Goal: Use online tool/utility

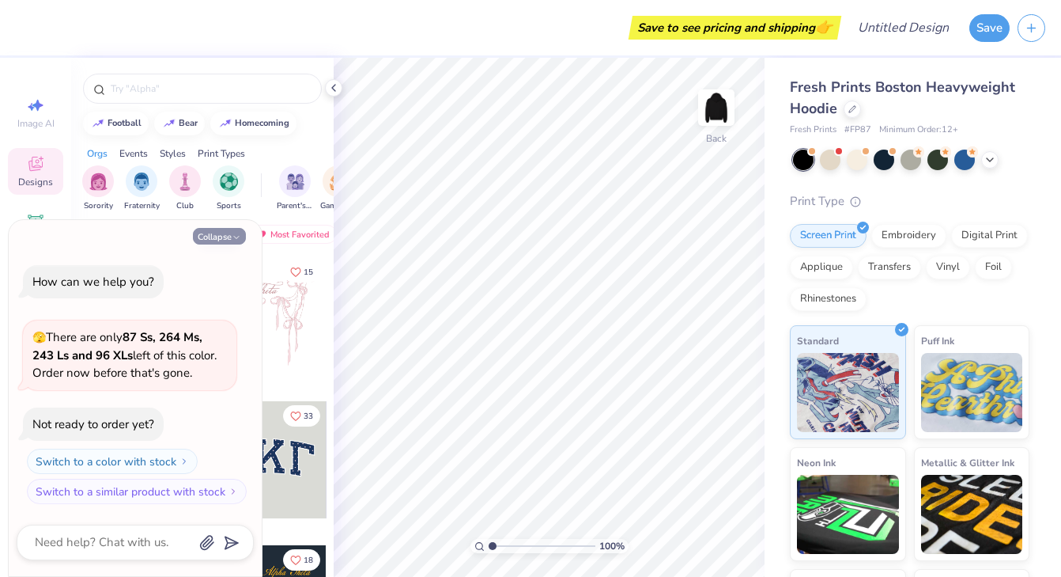
click at [229, 235] on button "Collapse" at bounding box center [219, 236] width 53 height 17
type textarea "x"
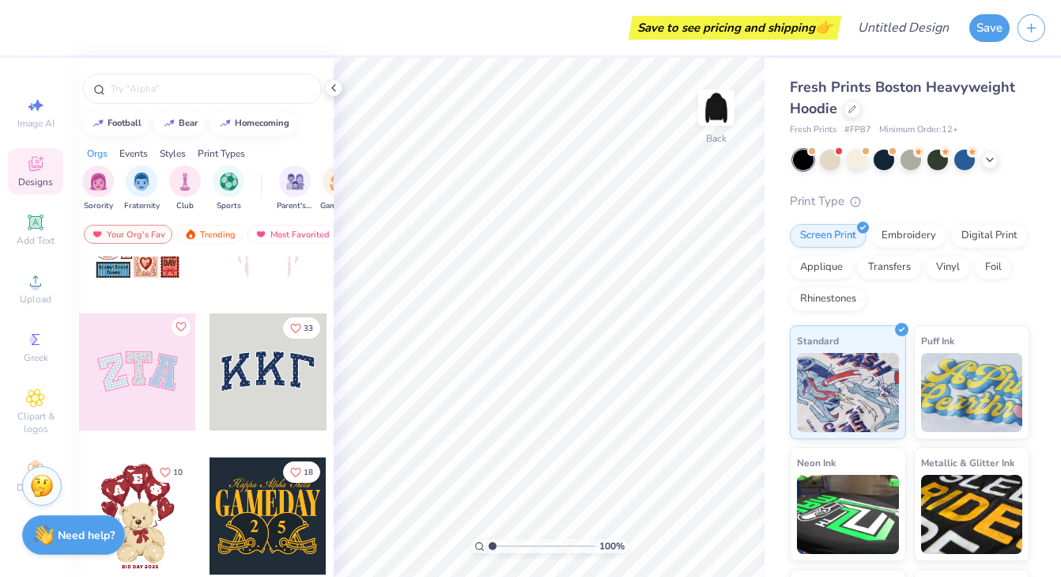
scroll to position [89, 0]
click at [47, 235] on span "Add Text" at bounding box center [36, 240] width 38 height 13
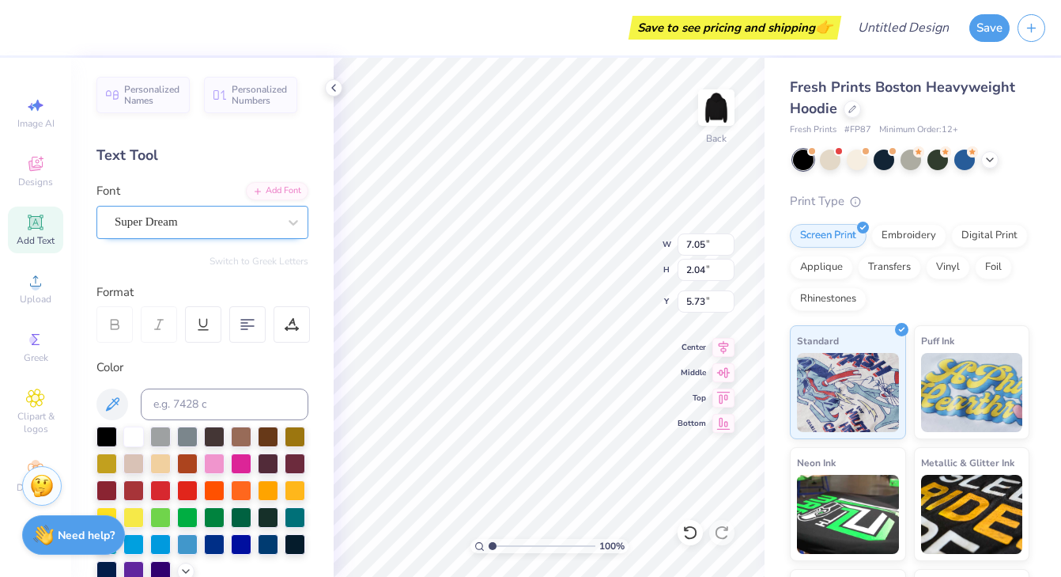
scroll to position [0, 0]
type textarea "HVS"
click at [893, 237] on div "Embroidery" at bounding box center [909, 233] width 75 height 24
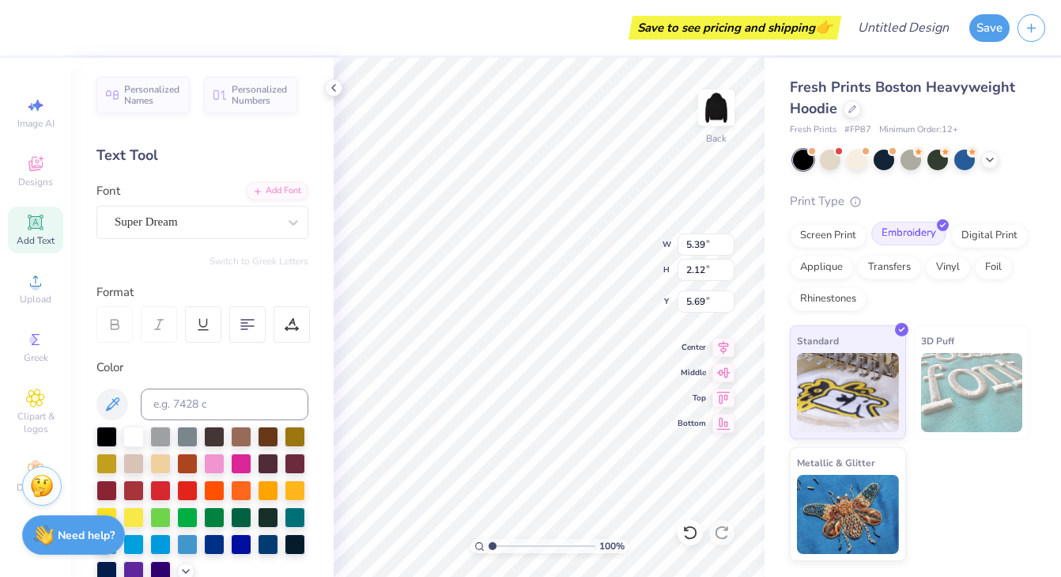
type input "5.39"
type input "2.12"
type input "3.00"
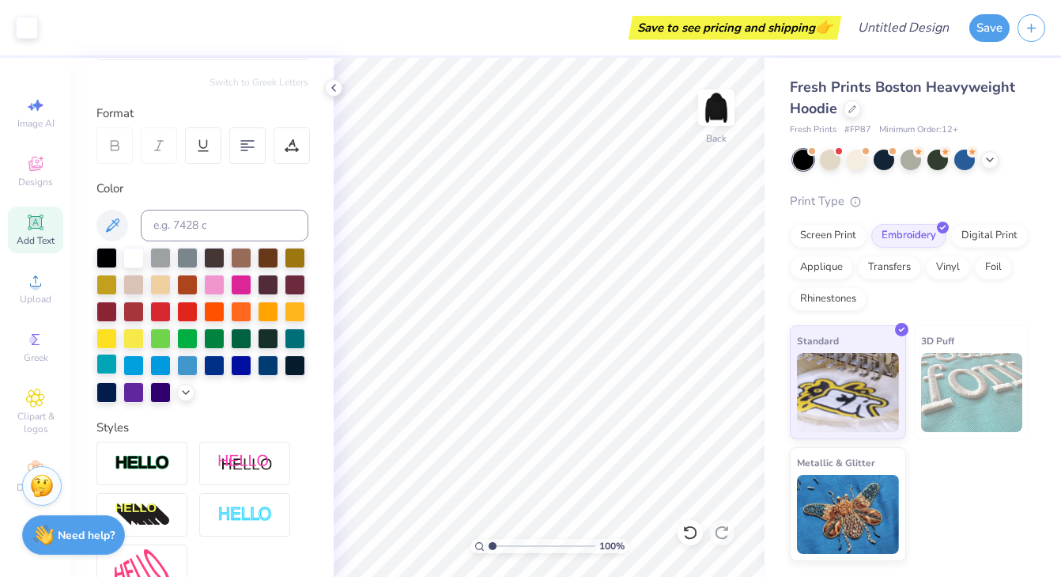
scroll to position [342, 0]
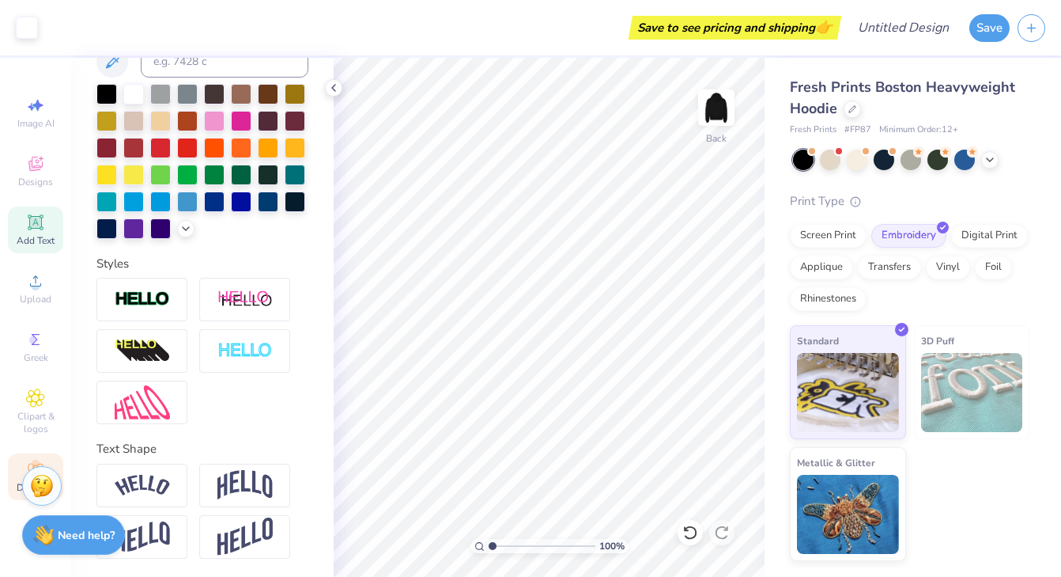
click at [28, 461] on icon at bounding box center [35, 469] width 19 height 19
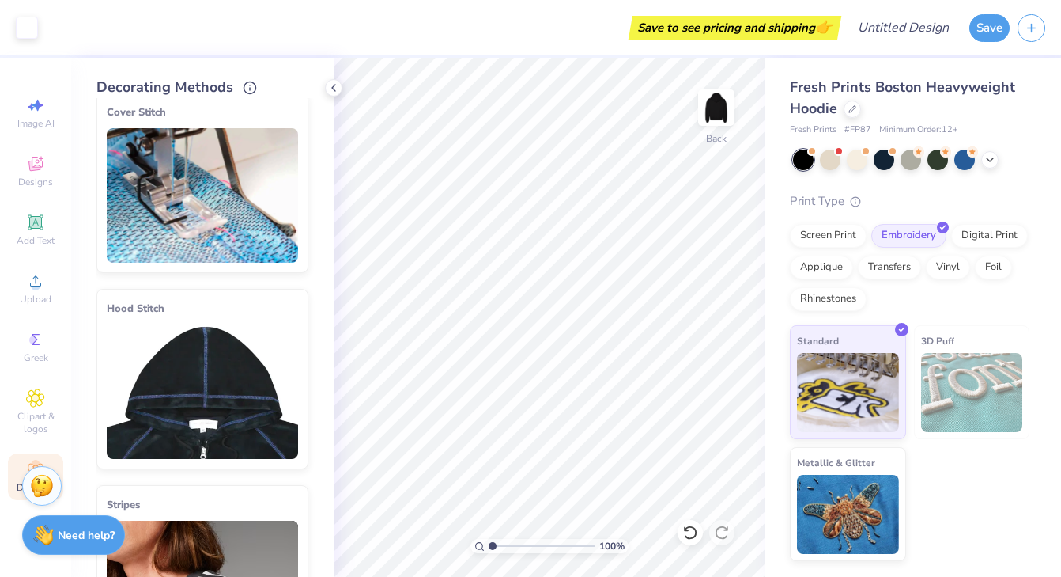
scroll to position [20, 0]
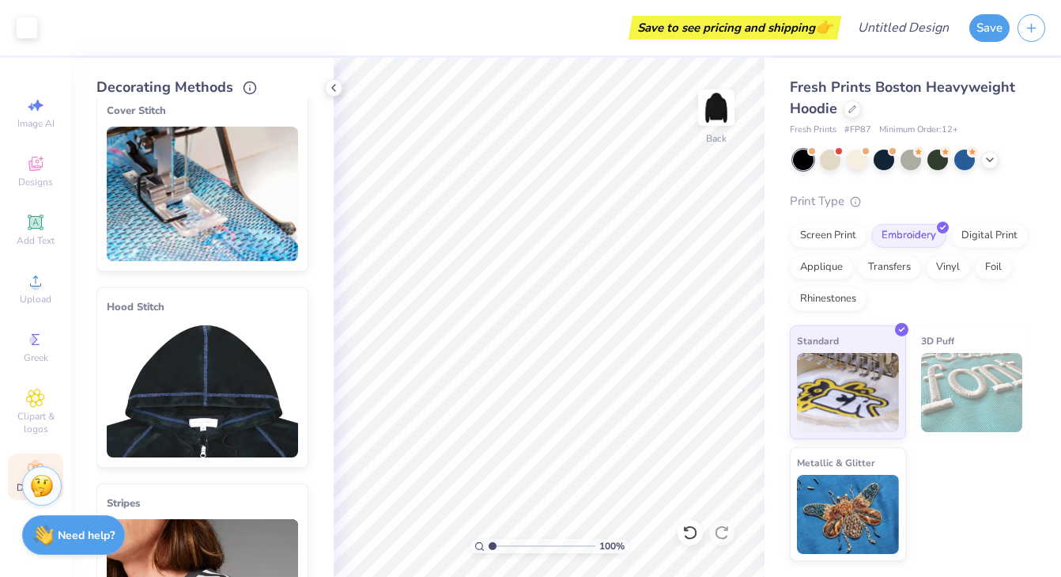
click at [174, 213] on img at bounding box center [202, 194] width 191 height 134
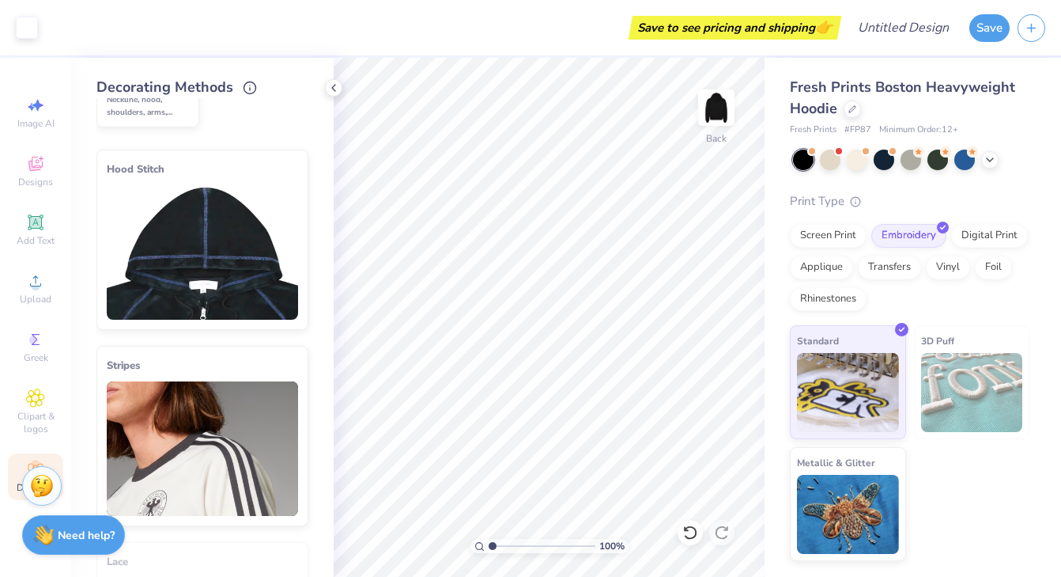
click at [177, 244] on img at bounding box center [202, 252] width 191 height 134
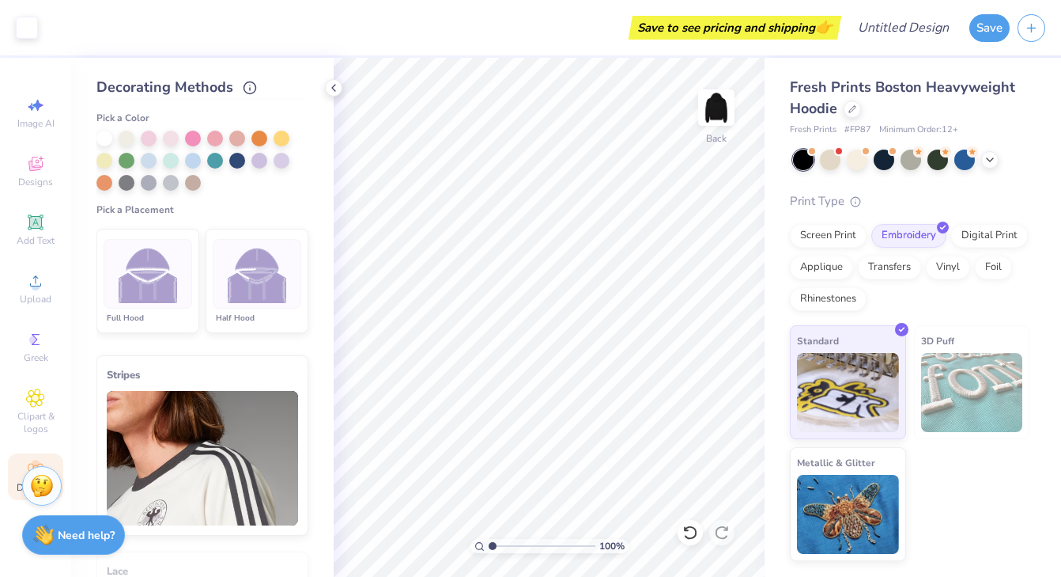
scroll to position [388, 0]
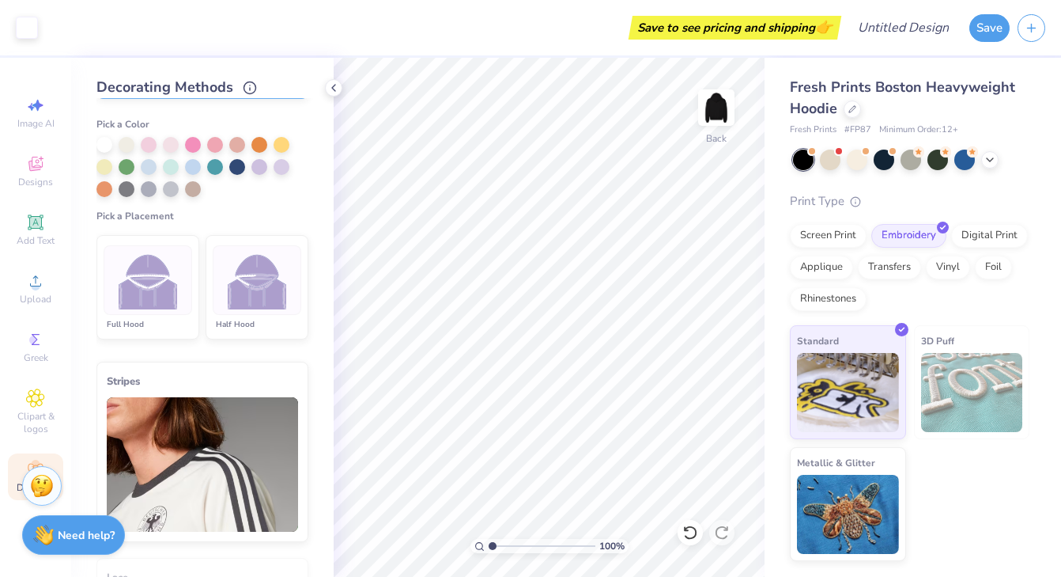
click at [219, 305] on div at bounding box center [257, 280] width 89 height 70
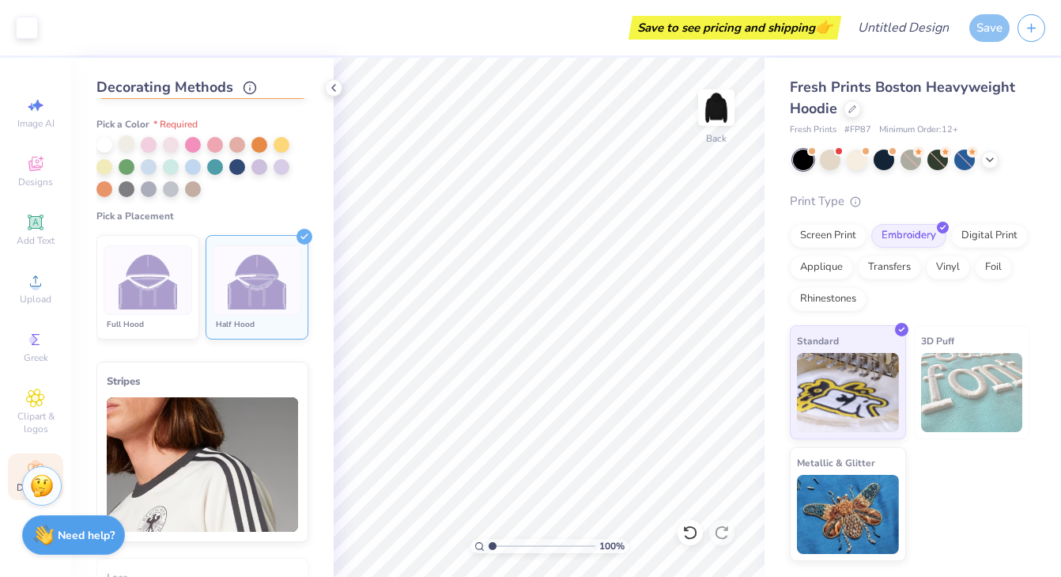
click at [125, 146] on div at bounding box center [127, 143] width 16 height 16
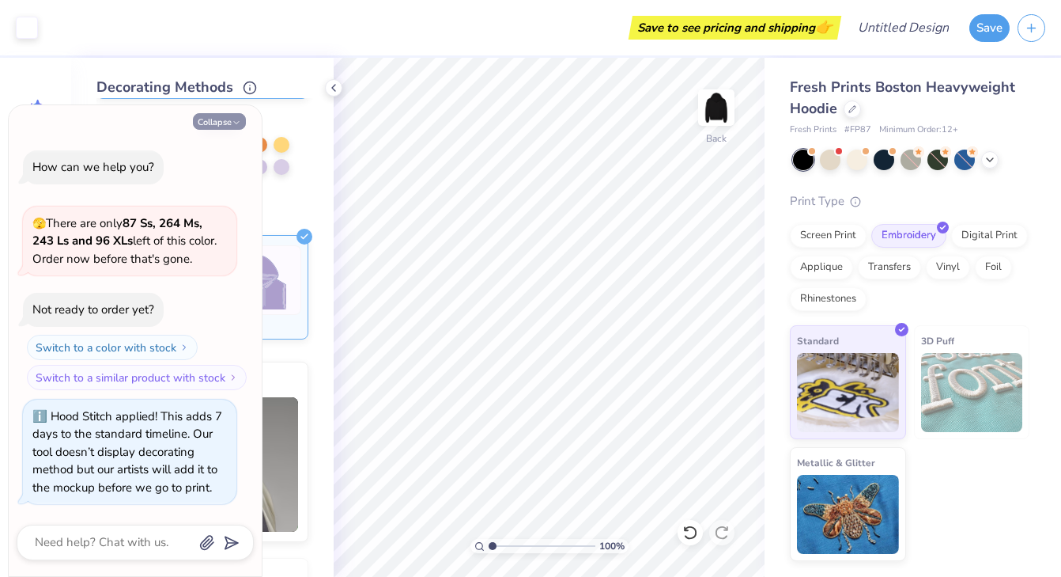
click at [215, 123] on button "Collapse" at bounding box center [219, 121] width 53 height 17
type textarea "x"
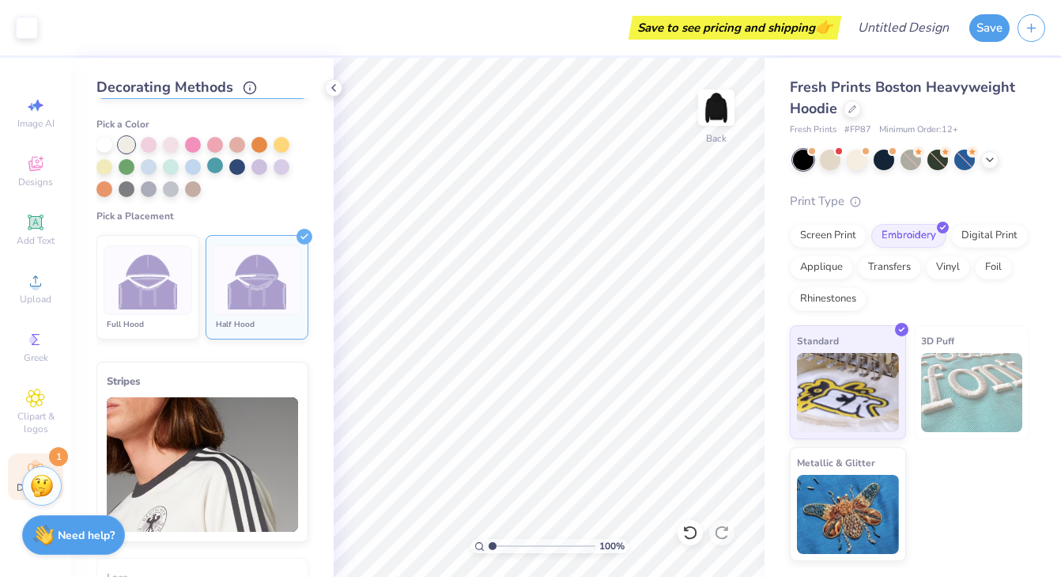
click at [212, 169] on div at bounding box center [215, 165] width 16 height 16
click at [128, 165] on div at bounding box center [127, 165] width 16 height 16
click at [105, 143] on div at bounding box center [104, 143] width 16 height 16
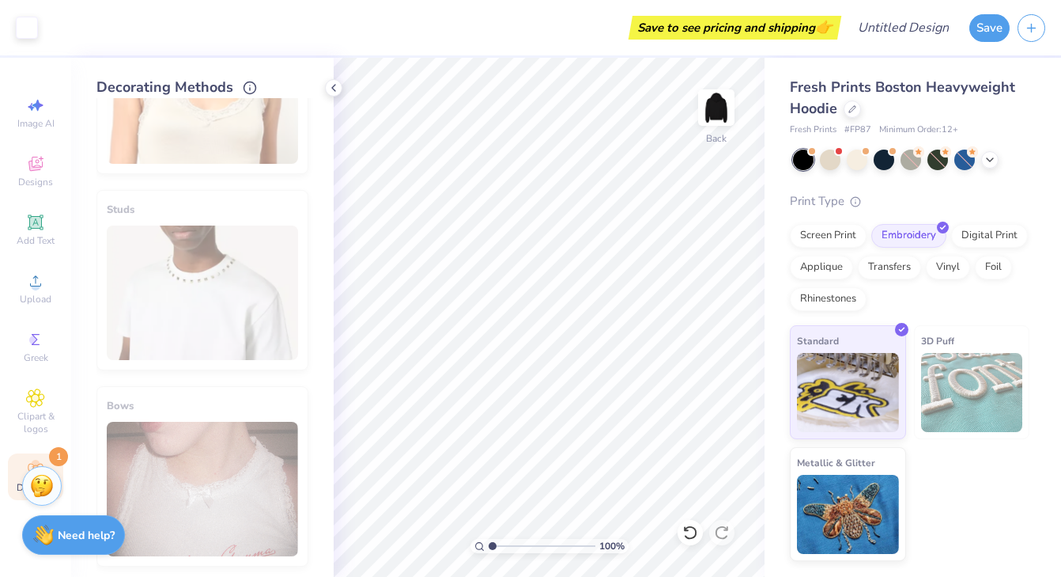
scroll to position [1047, 0]
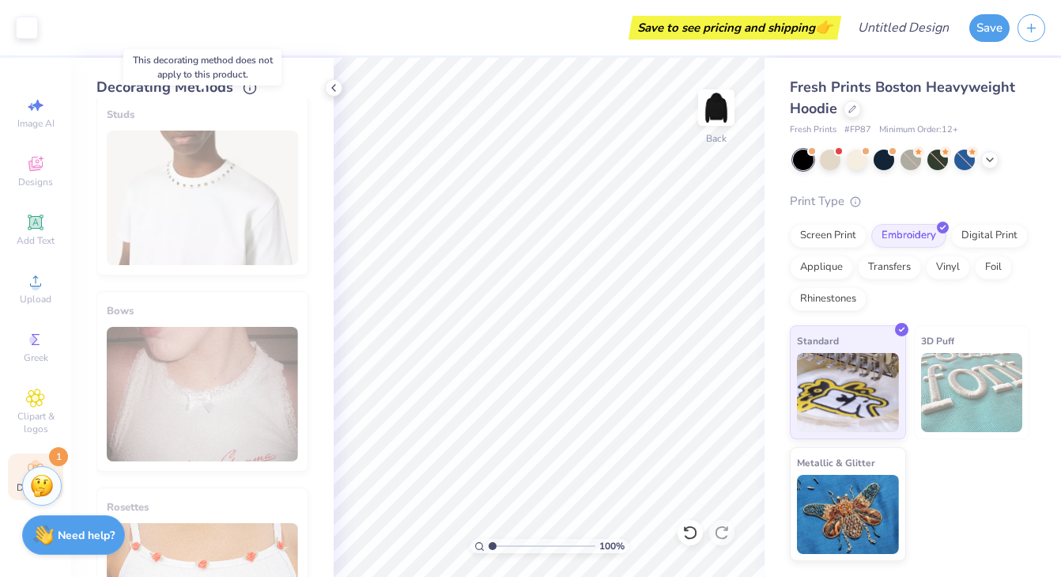
click at [199, 250] on div "Studs" at bounding box center [202, 185] width 212 height 180
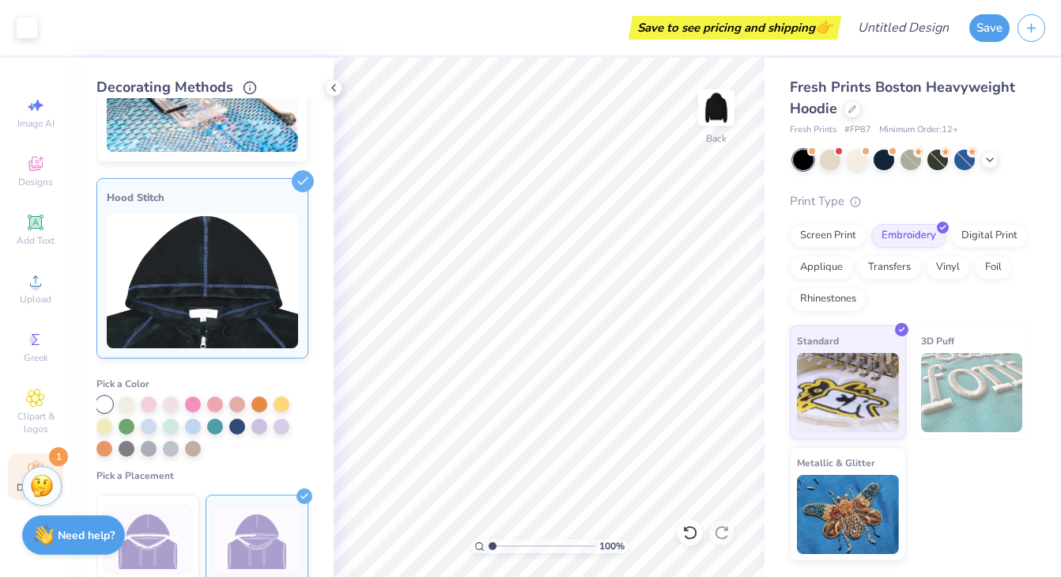
scroll to position [187, 0]
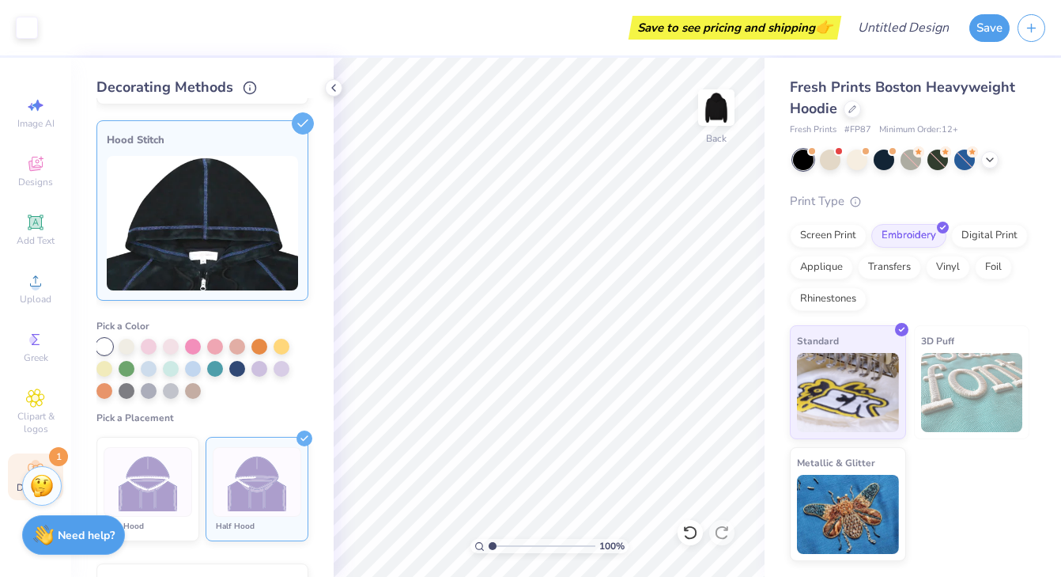
click at [180, 470] on div at bounding box center [148, 482] width 89 height 70
click at [221, 484] on div at bounding box center [257, 482] width 89 height 70
click at [102, 344] on div at bounding box center [104, 347] width 16 height 16
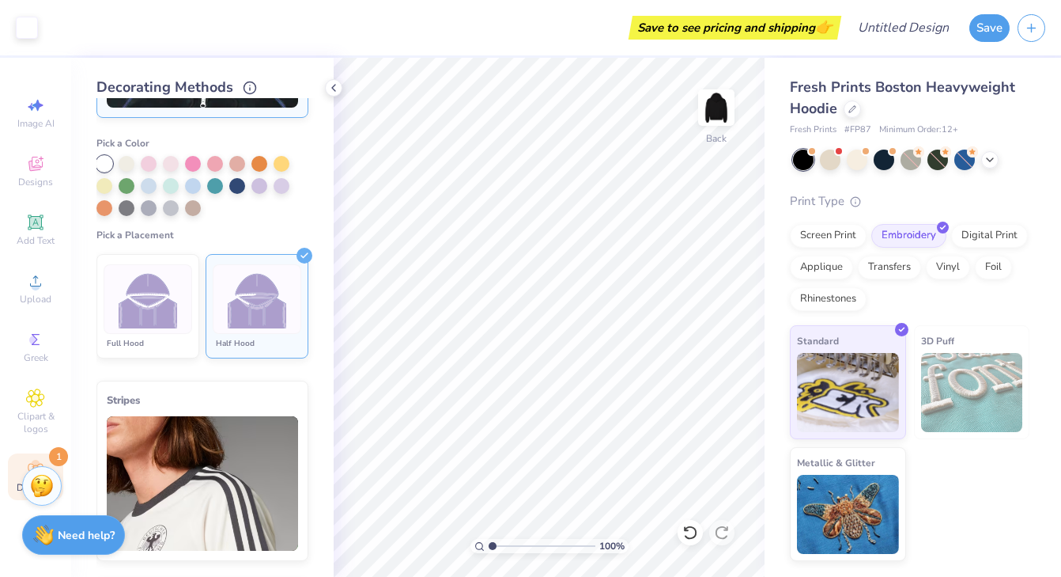
scroll to position [370, 0]
click at [335, 85] on polyline at bounding box center [333, 88] width 3 height 6
